Goal: Task Accomplishment & Management: Use online tool/utility

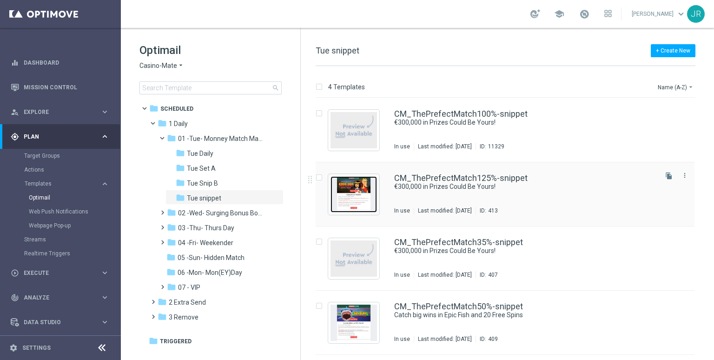
click at [354, 200] on img "Press SPACE to select this row." at bounding box center [353, 194] width 46 height 36
